Goal: Task Accomplishment & Management: Complete application form

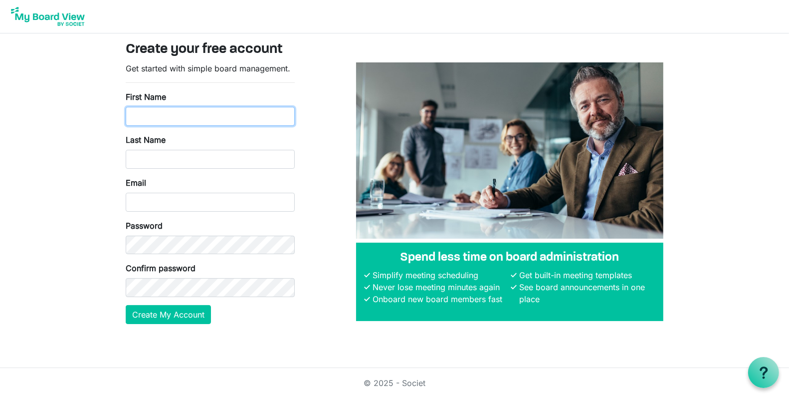
click at [160, 116] on input "First Name" at bounding box center [210, 116] width 169 height 19
type input "[PERSON_NAME]"
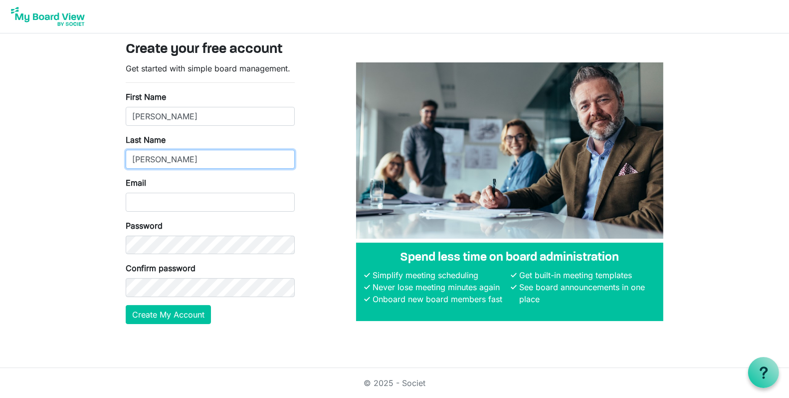
type input "walker"
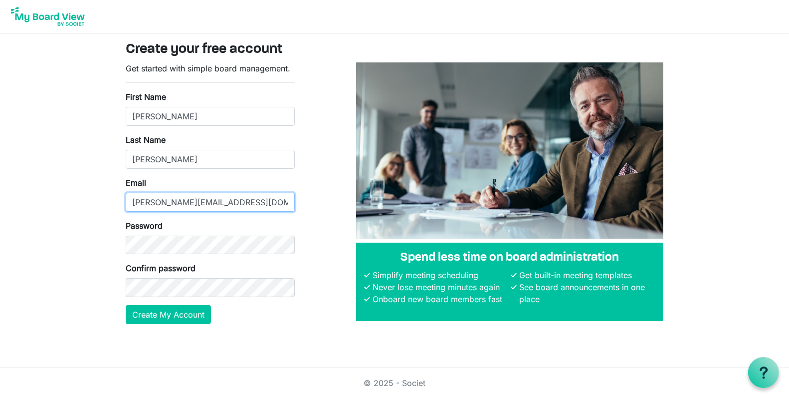
type input "[PERSON_NAME][EMAIL_ADDRESS][DOMAIN_NAME]"
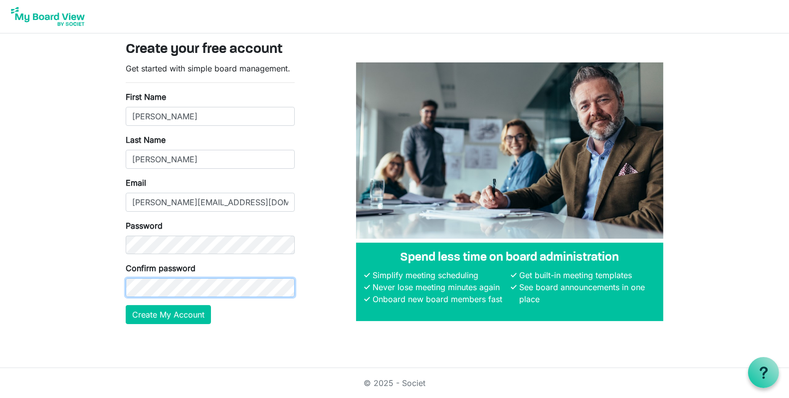
click at [126, 305] on button "Create My Account" at bounding box center [168, 314] width 85 height 19
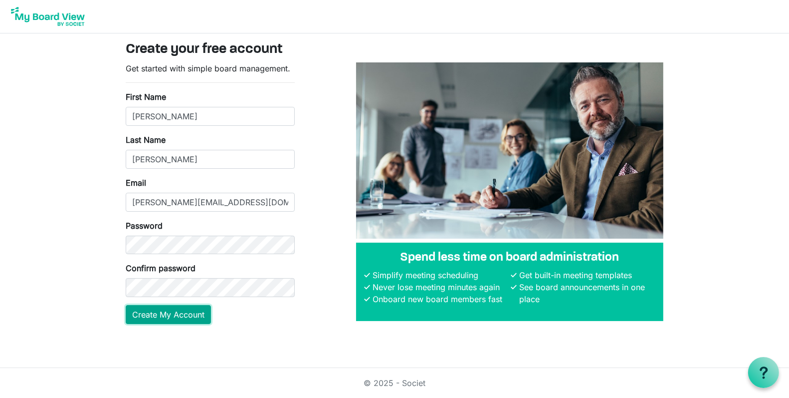
click at [191, 314] on button "Create My Account" at bounding box center [168, 314] width 85 height 19
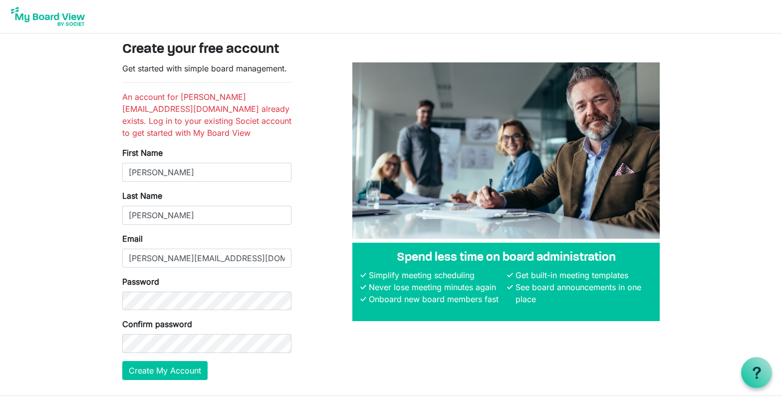
click at [61, 17] on img at bounding box center [48, 16] width 80 height 25
click at [30, 14] on img at bounding box center [48, 16] width 80 height 25
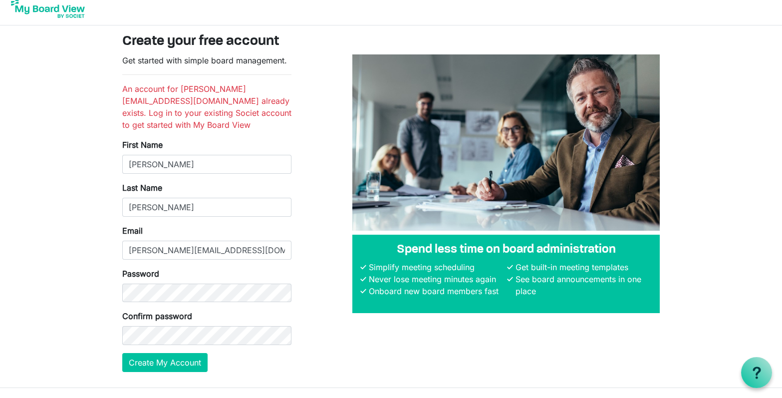
scroll to position [16, 0]
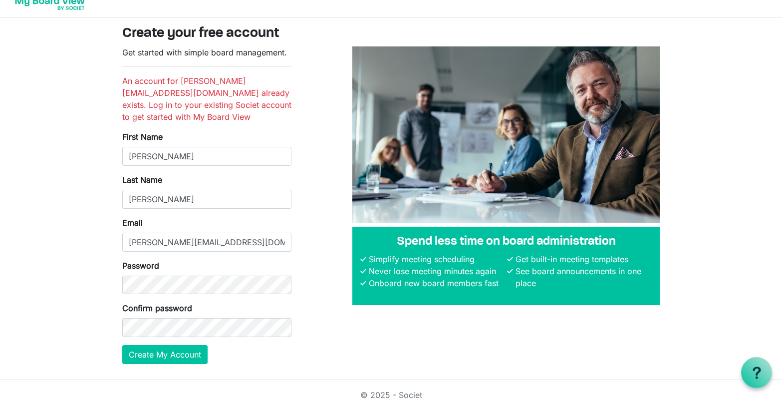
click at [402, 390] on link "© 2025 - Societ" at bounding box center [391, 395] width 62 height 10
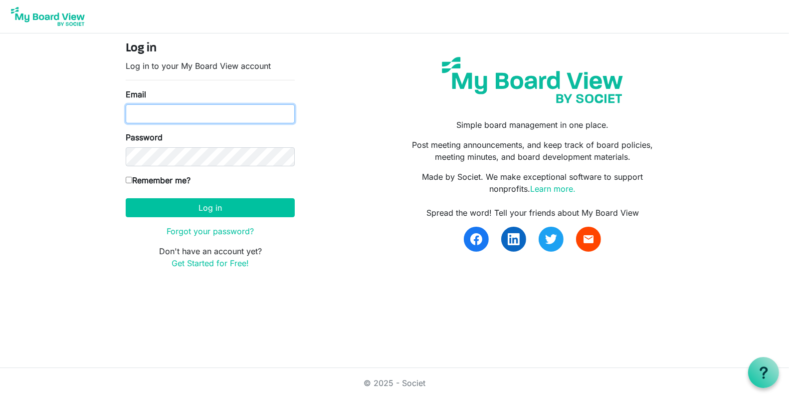
click at [157, 116] on input "Email" at bounding box center [210, 113] width 169 height 19
type input "[PERSON_NAME][EMAIL_ADDRESS][DOMAIN_NAME]"
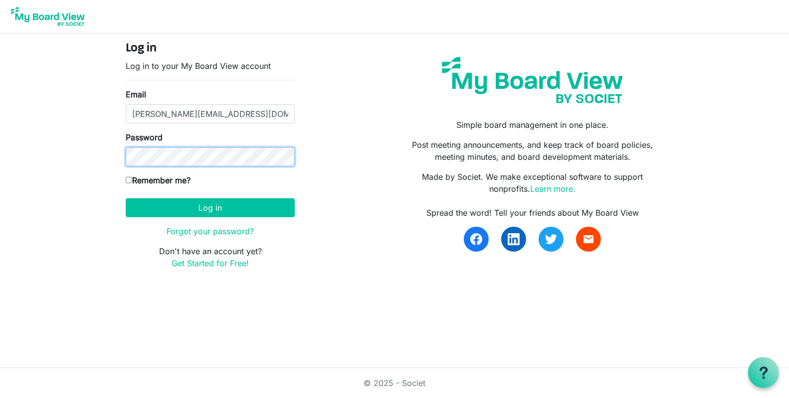
click at [126, 198] on button "Log in" at bounding box center [210, 207] width 169 height 19
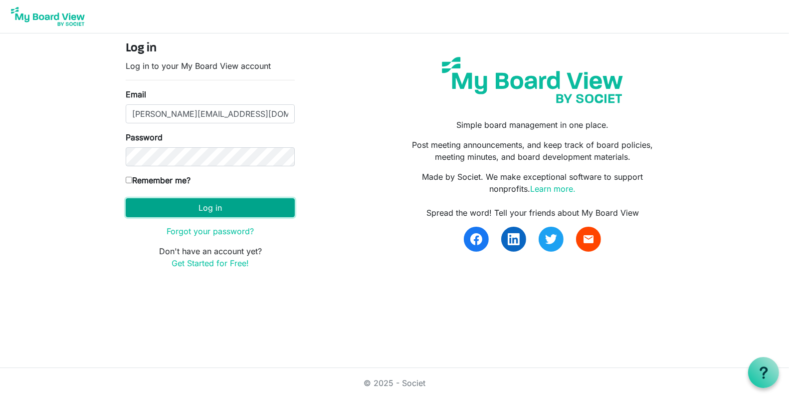
click at [186, 212] on button "Log in" at bounding box center [210, 207] width 169 height 19
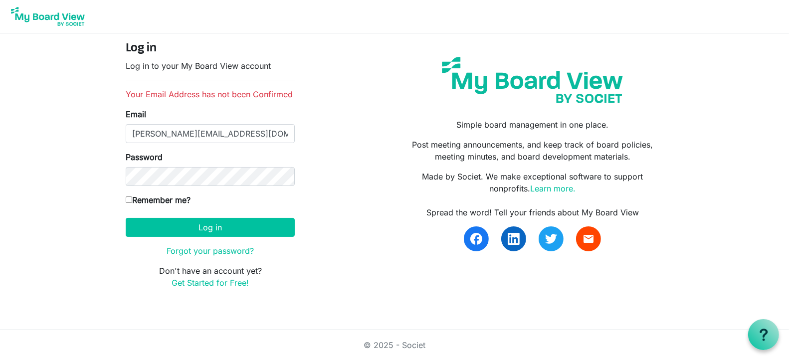
click at [738, 304] on html "Log in Log in to your My Board View account Your Email Address has not been Con…" at bounding box center [394, 180] width 789 height 360
